Goal: Find contact information: Find contact information

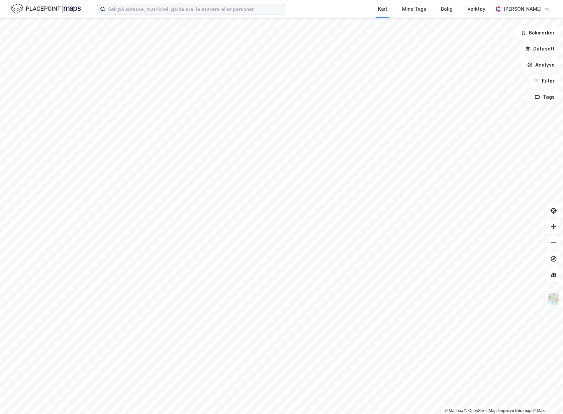
click at [216, 7] on input at bounding box center [194, 9] width 179 height 10
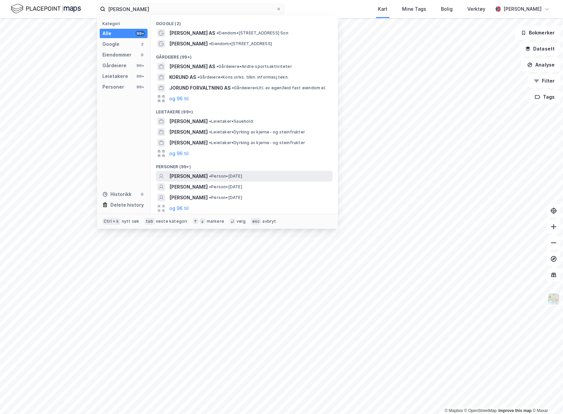
click at [208, 173] on span "[PERSON_NAME]" at bounding box center [188, 176] width 39 height 8
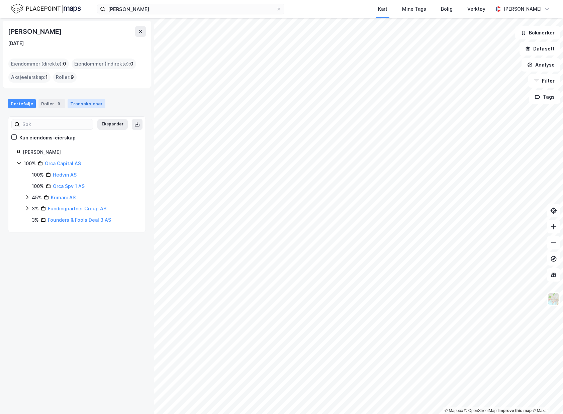
click at [81, 101] on div "Transaksjoner" at bounding box center [87, 103] width 38 height 9
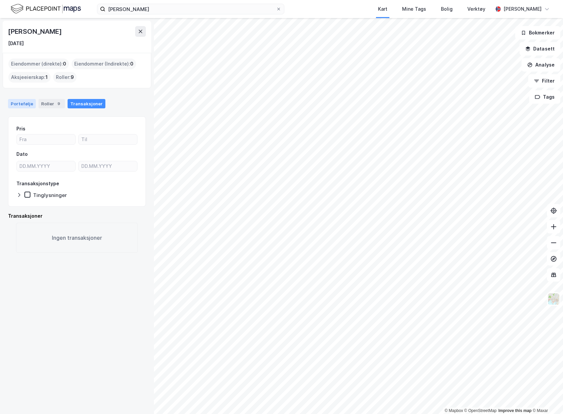
click at [10, 102] on div "Portefølje" at bounding box center [22, 103] width 28 height 9
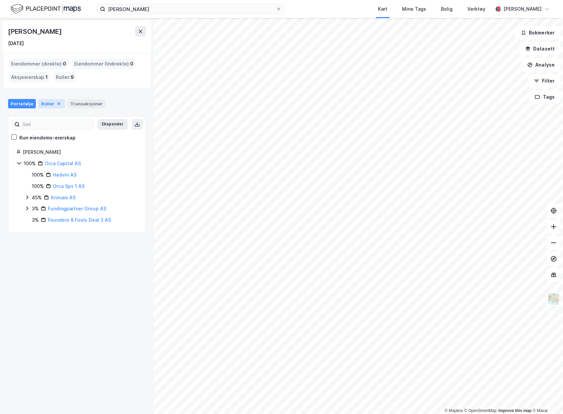
click at [58, 105] on div "9" at bounding box center [59, 103] width 7 height 7
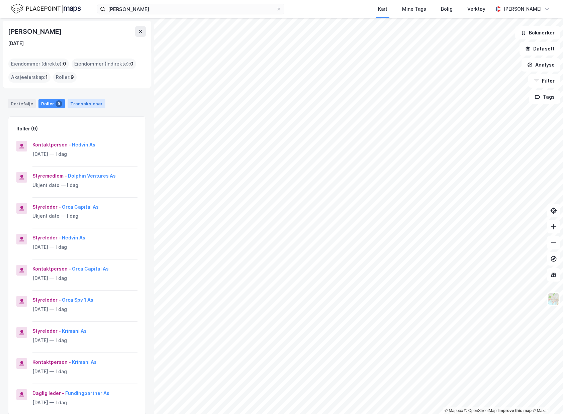
click at [78, 105] on div "Transaksjoner" at bounding box center [87, 103] width 38 height 9
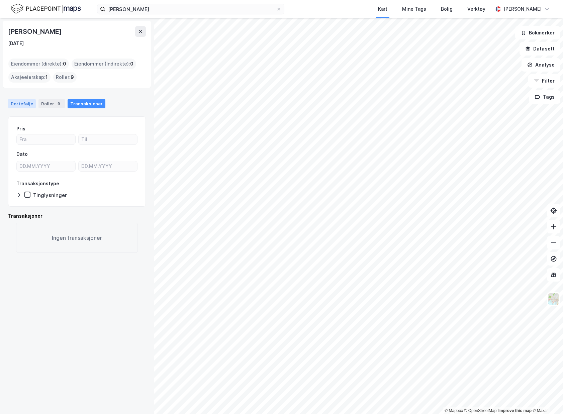
click at [27, 102] on div "Portefølje" at bounding box center [22, 103] width 28 height 9
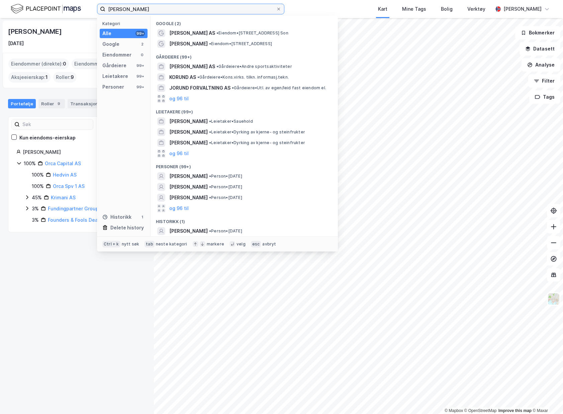
drag, startPoint x: 179, startPoint y: 7, endPoint x: 50, endPoint y: -11, distance: 130.9
click at [50, 0] on html "[PERSON_NAME] Kategori Alle 99+ Google 2 Eiendommer 0 Gårdeiere 99+ Leietakere …" at bounding box center [281, 207] width 563 height 414
paste input "[PERSON_NAME]"
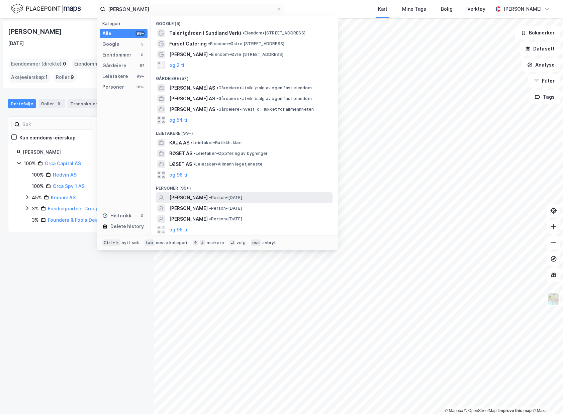
click at [248, 193] on div "[PERSON_NAME] • Person • [DATE]" at bounding box center [244, 198] width 177 height 11
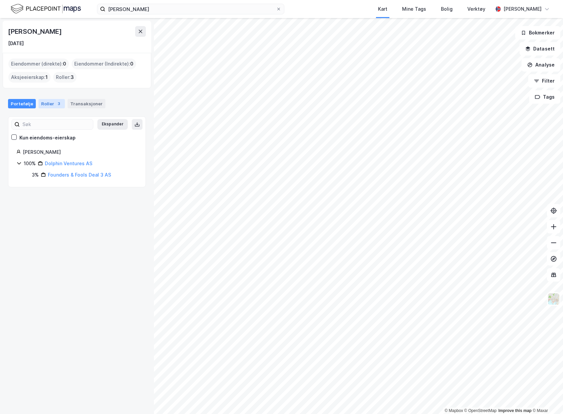
click at [49, 105] on div "Roller 3" at bounding box center [52, 103] width 26 height 9
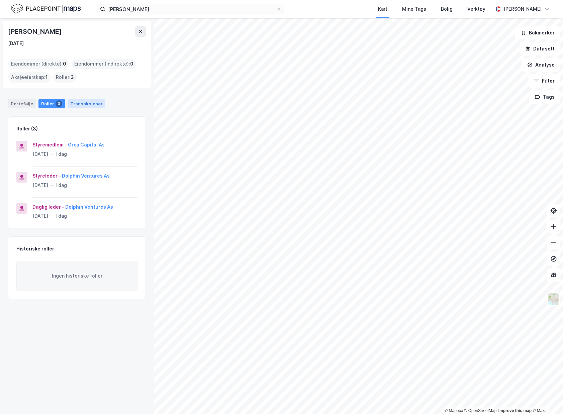
click at [87, 105] on div "Transaksjoner" at bounding box center [87, 103] width 38 height 9
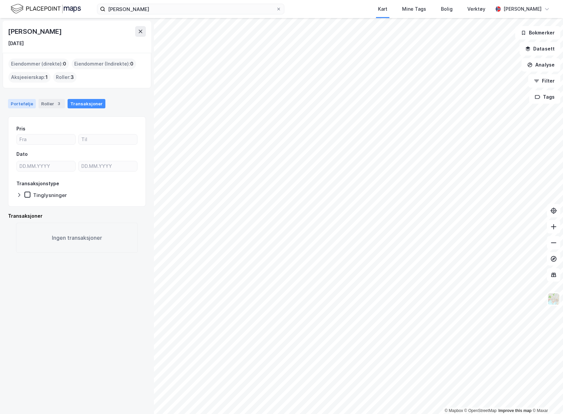
click at [27, 107] on div "Portefølje" at bounding box center [22, 103] width 28 height 9
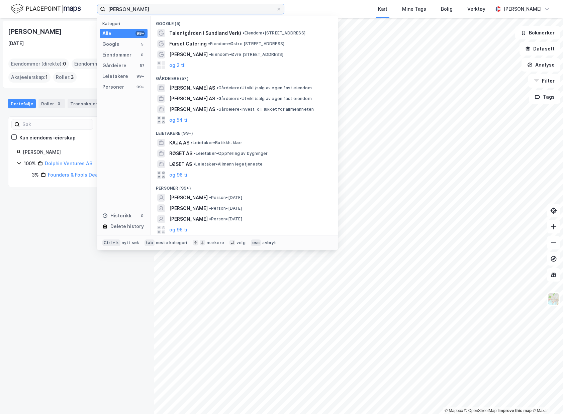
drag, startPoint x: 173, startPoint y: 10, endPoint x: 100, endPoint y: -4, distance: 74.7
click at [100, 0] on html "[PERSON_NAME] Kategori Alle 99+ Google 5 Eiendommer 0 Gårdeiere 57 Leietakere 9…" at bounding box center [281, 207] width 563 height 414
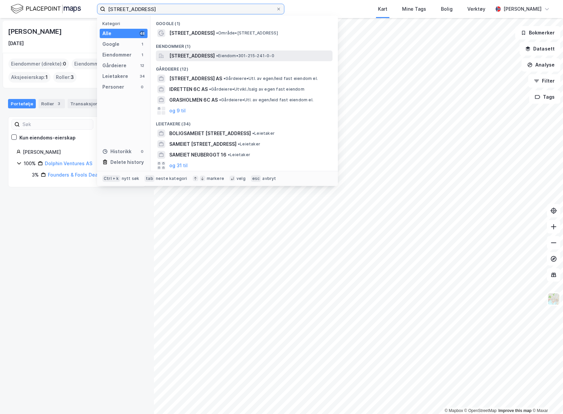
type input "[STREET_ADDRESS]"
click at [233, 51] on div "[STREET_ADDRESS] • Eiendom • 301-215-241-0-0" at bounding box center [244, 56] width 177 height 11
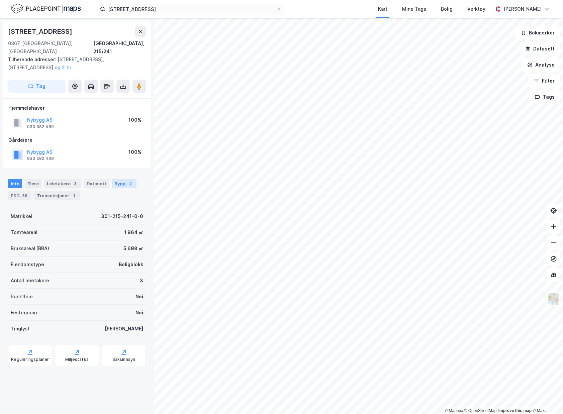
click at [113, 179] on div "Bygg 2" at bounding box center [124, 183] width 25 height 9
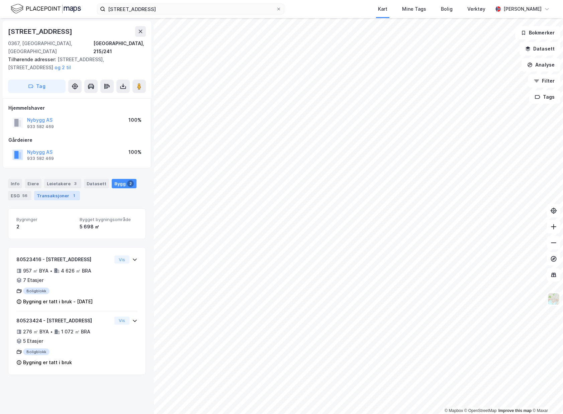
click at [55, 191] on div "Transaksjoner 1" at bounding box center [57, 195] width 46 height 9
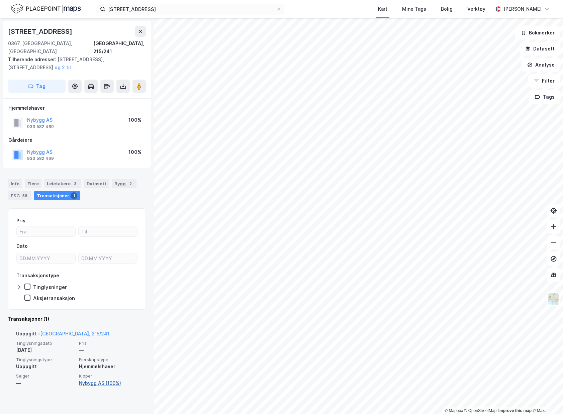
click at [106, 380] on link "Nybygg AS (100%)" at bounding box center [108, 384] width 59 height 8
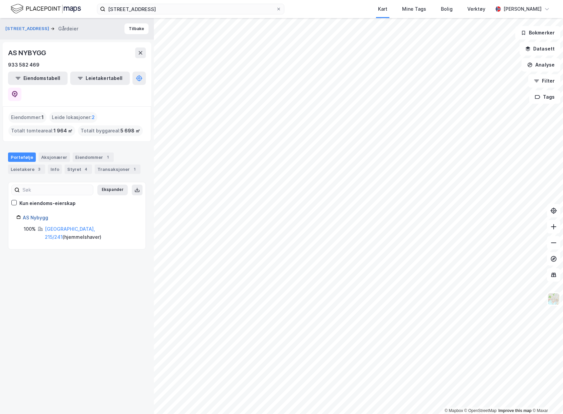
click at [46, 215] on link "AS Nybygg" at bounding box center [35, 218] width 25 height 6
drag, startPoint x: 47, startPoint y: 65, endPoint x: 9, endPoint y: 64, distance: 38.2
click at [9, 64] on div "933 582 469" at bounding box center [77, 65] width 138 height 8
copy div "933 582 469"
